Goal: Task Accomplishment & Management: Manage account settings

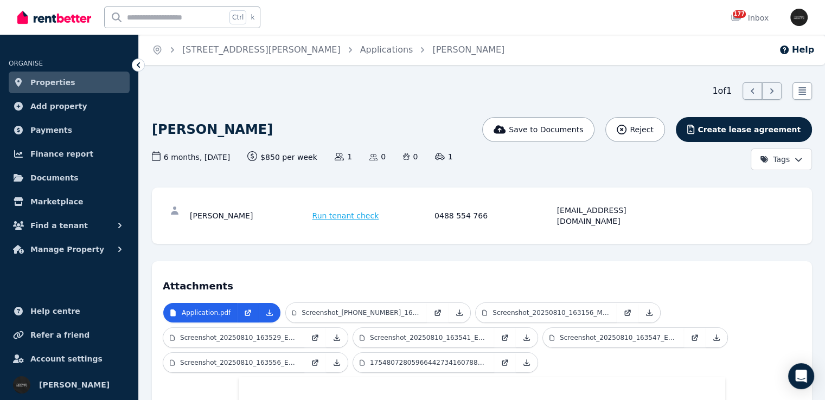
click at [57, 79] on span "Properties" at bounding box center [52, 82] width 45 height 13
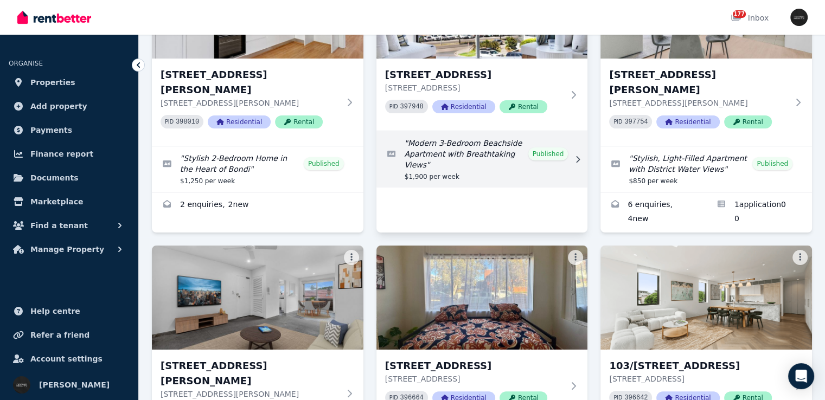
scroll to position [54, 0]
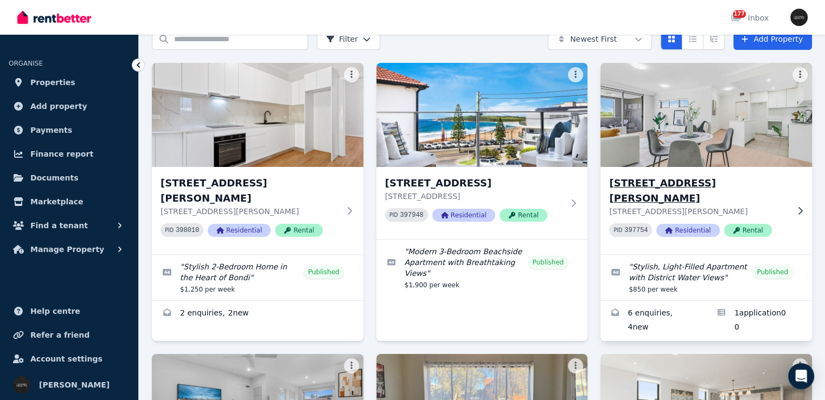
click at [785, 186] on h3 "[STREET_ADDRESS][PERSON_NAME]" at bounding box center [698, 191] width 179 height 30
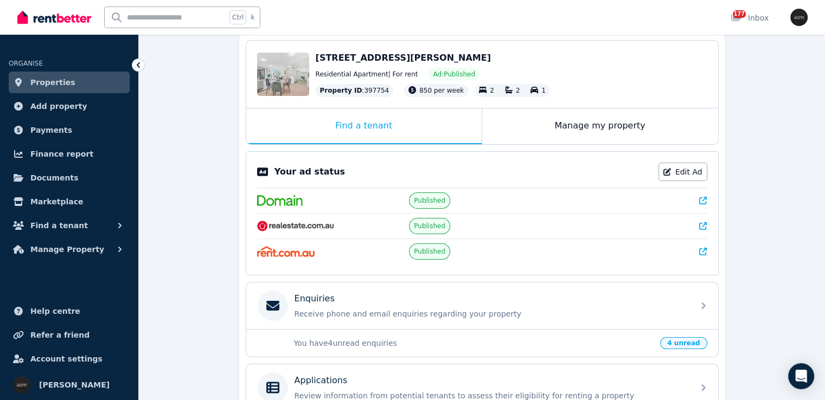
scroll to position [108, 0]
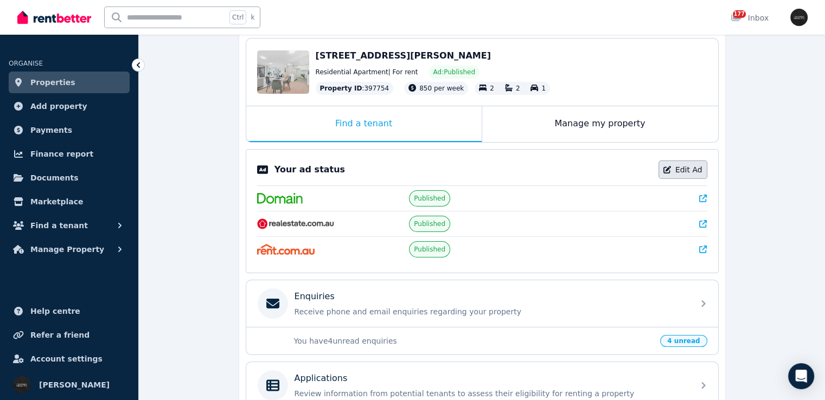
click at [689, 171] on link "Edit Ad" at bounding box center [683, 170] width 49 height 18
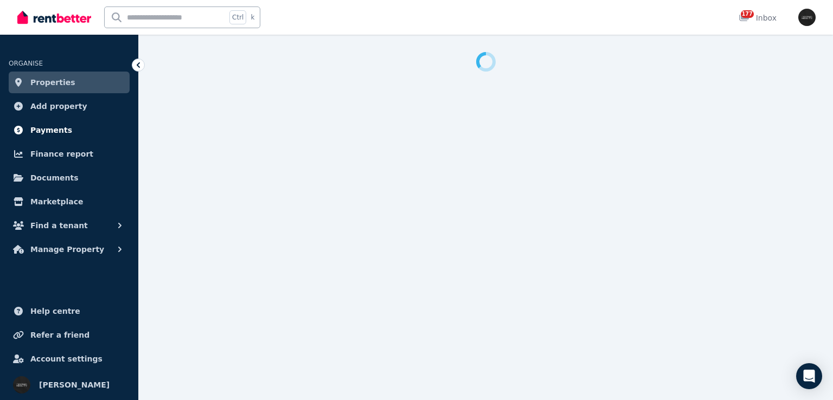
select select "**********"
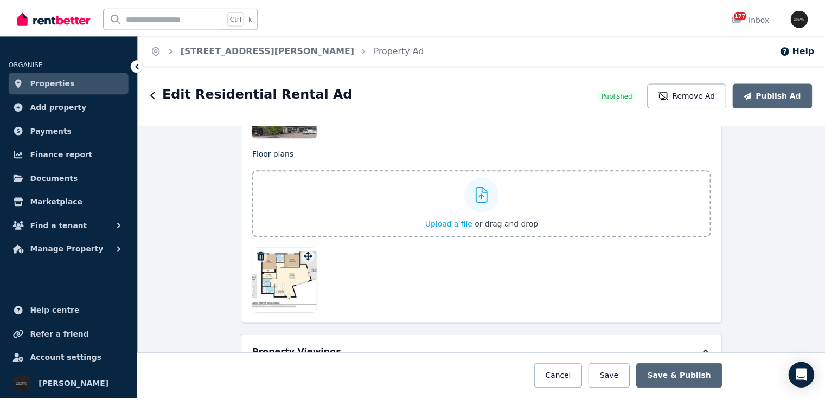
scroll to position [1747, 0]
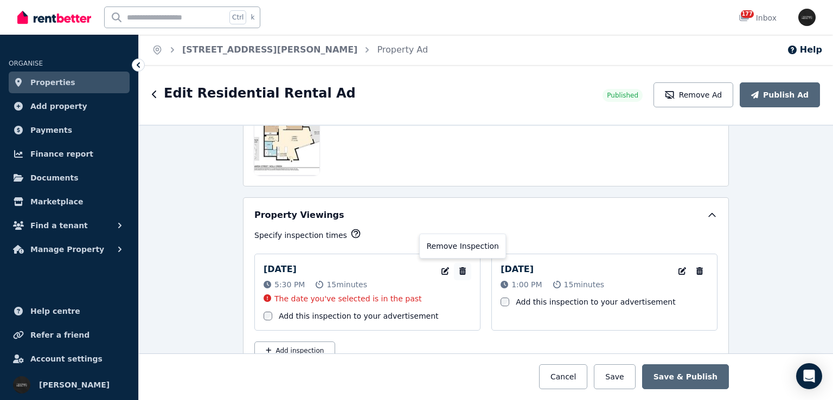
click at [461, 267] on icon "button" at bounding box center [462, 271] width 7 height 8
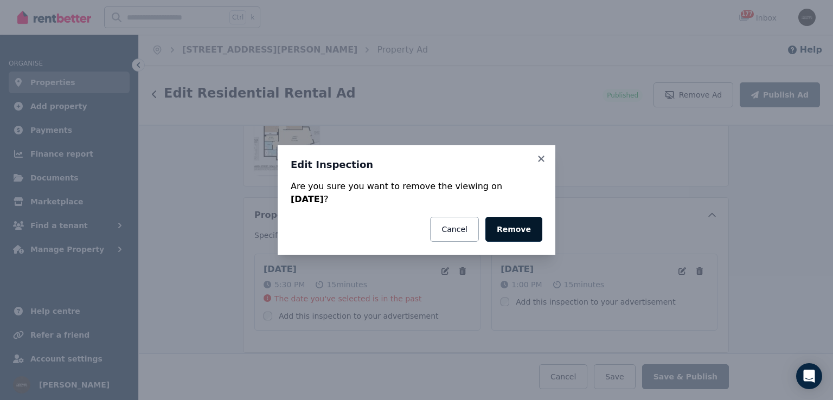
click at [515, 228] on button "Remove" at bounding box center [514, 229] width 57 height 25
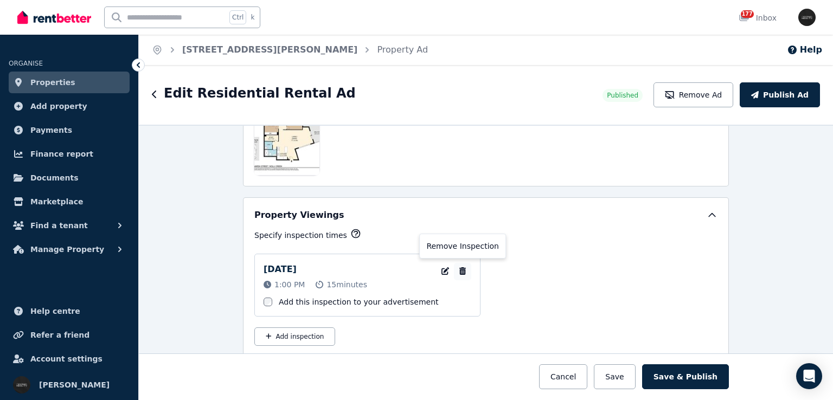
click at [459, 267] on icon "button" at bounding box center [462, 271] width 7 height 8
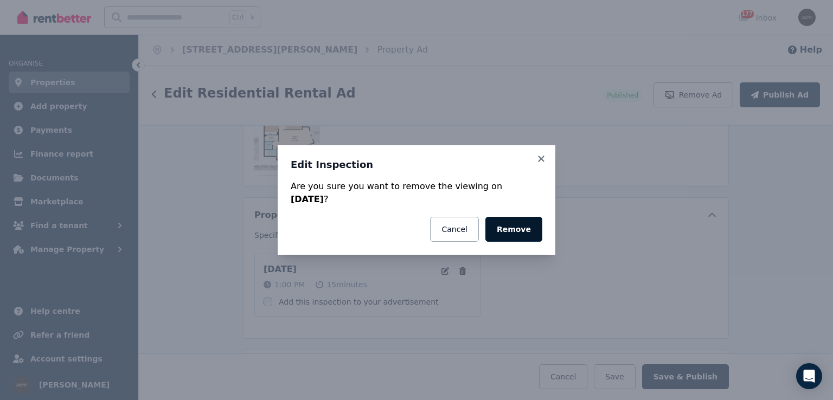
click at [521, 229] on button "Remove" at bounding box center [514, 229] width 57 height 25
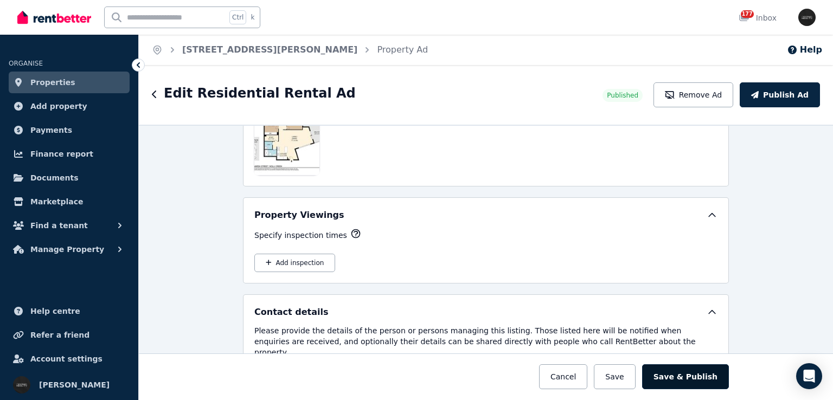
click at [676, 371] on button "Save & Publish" at bounding box center [685, 377] width 87 height 25
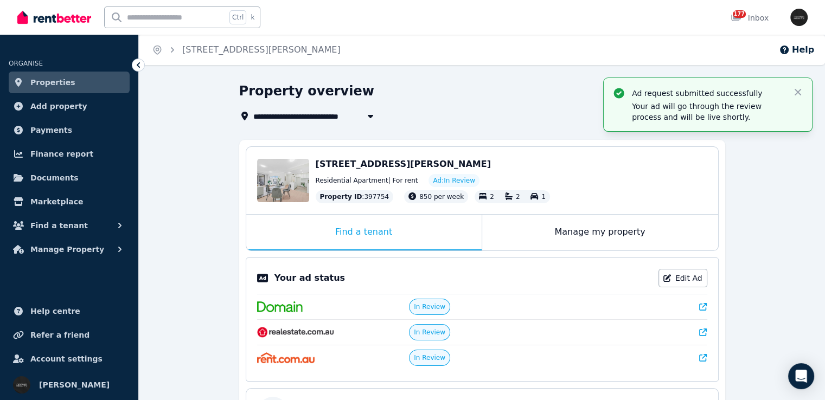
click at [100, 82] on link "Properties" at bounding box center [69, 83] width 121 height 22
